Goal: Ask a question

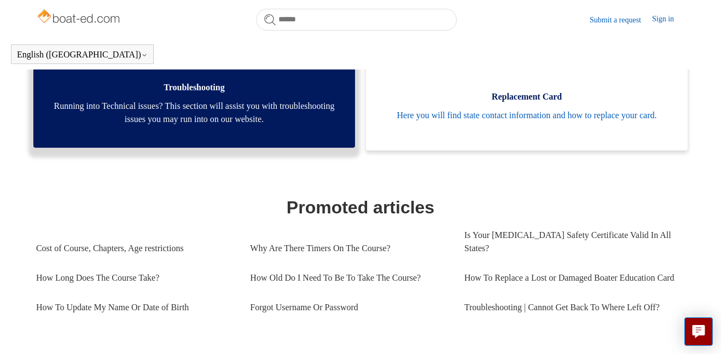
scroll to position [354, 0]
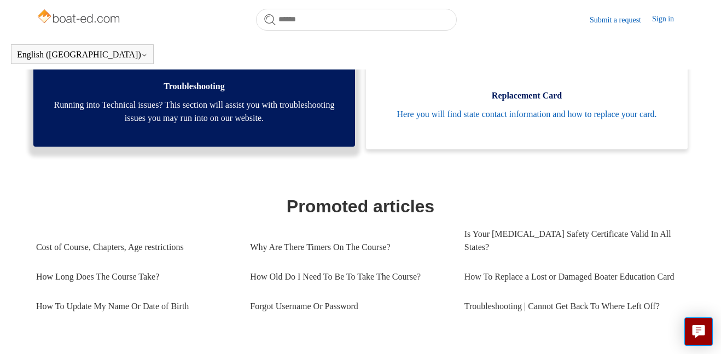
click at [259, 140] on link "Troubleshooting Running into Technical issues? This section will assist you wit…" at bounding box center [194, 100] width 322 height 94
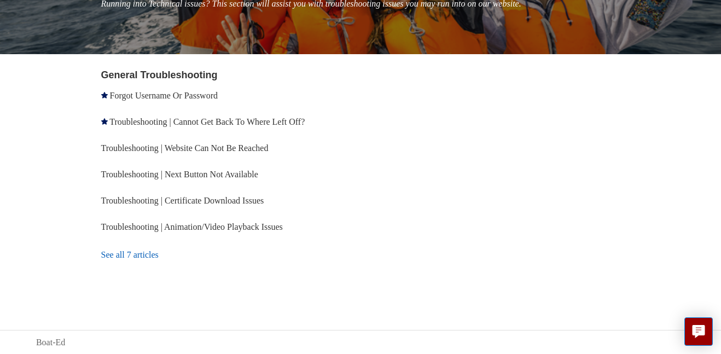
scroll to position [173, 0]
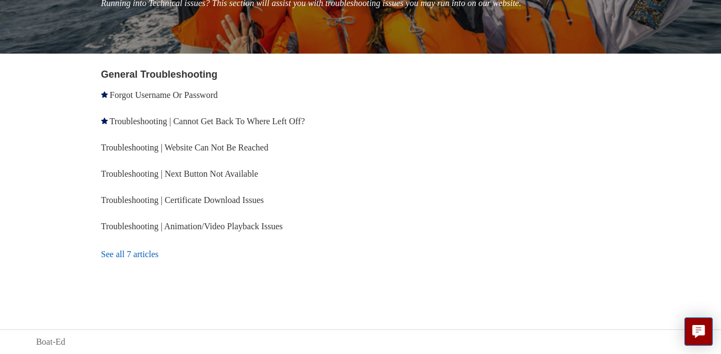
click at [167, 250] on link "See all 7 articles" at bounding box center [232, 255] width 263 height 30
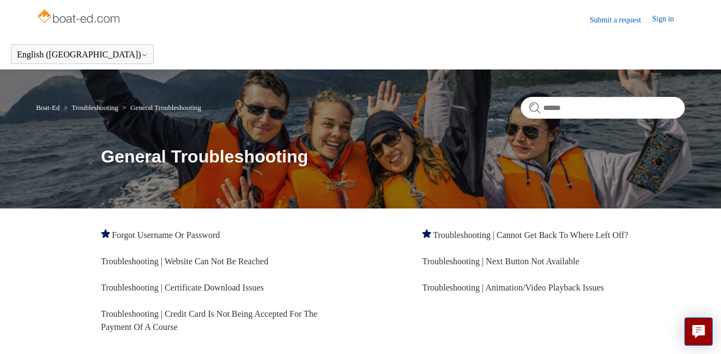
click at [610, 20] on link "Submit a request" at bounding box center [621, 19] width 62 height 11
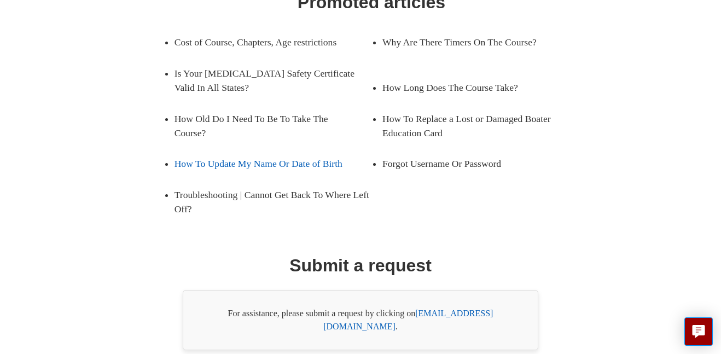
scroll to position [219, 0]
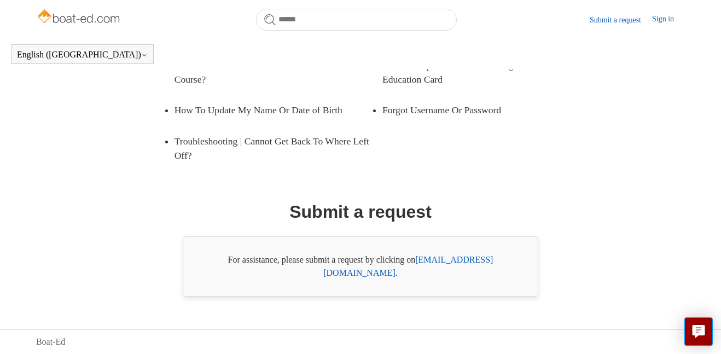
click at [455, 277] on link "support@boat-ed.com" at bounding box center [408, 266] width 170 height 22
